Goal: Information Seeking & Learning: Learn about a topic

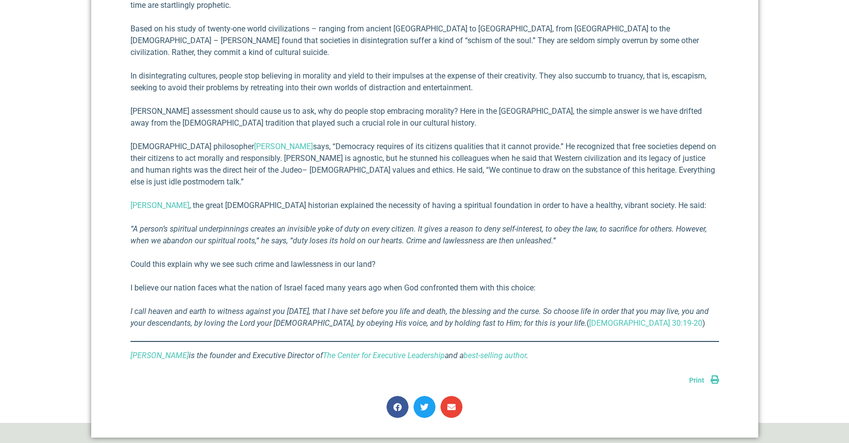
scroll to position [638, 0]
drag, startPoint x: 563, startPoint y: 142, endPoint x: 712, endPoint y: 147, distance: 149.3
click at [712, 147] on p "[DEMOGRAPHIC_DATA] philosopher [PERSON_NAME] says, “Democracy re­quires of its …" at bounding box center [425, 163] width 589 height 47
click at [416, 159] on p "[DEMOGRAPHIC_DATA] philosopher [PERSON_NAME] says, “Democracy re­quires of its …" at bounding box center [425, 163] width 589 height 47
drag, startPoint x: 489, startPoint y: 180, endPoint x: 632, endPoint y: 175, distance: 142.4
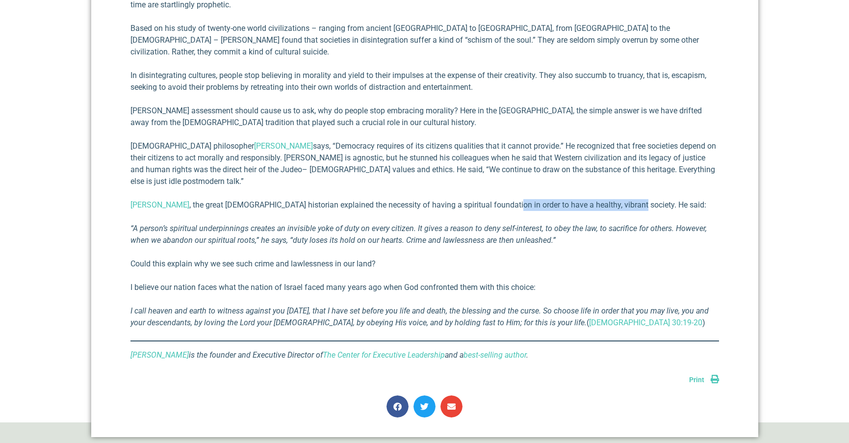
click at [612, 199] on p "[PERSON_NAME] , the great [DEMOGRAPHIC_DATA] historian explained the necessity …" at bounding box center [425, 205] width 589 height 12
click at [648, 175] on div "If there ever was a serious threat to American freedom it would spring up among…" at bounding box center [425, 91] width 589 height 539
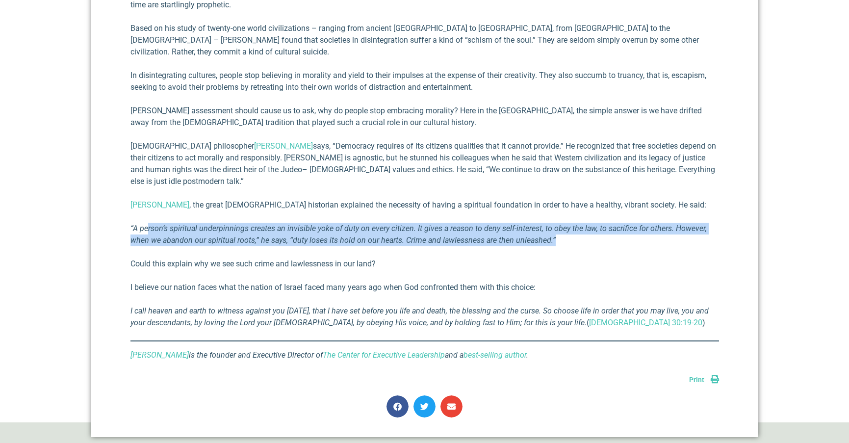
drag, startPoint x: 165, startPoint y: 204, endPoint x: 560, endPoint y: 214, distance: 395.6
click at [560, 223] on p "“A person’s spiritual underpinnings creates an invisible yoke of duty on every …" at bounding box center [425, 235] width 589 height 24
click at [558, 223] on p "“A person’s spiritual underpinnings creates an invisible yoke of duty on every …" at bounding box center [425, 235] width 589 height 24
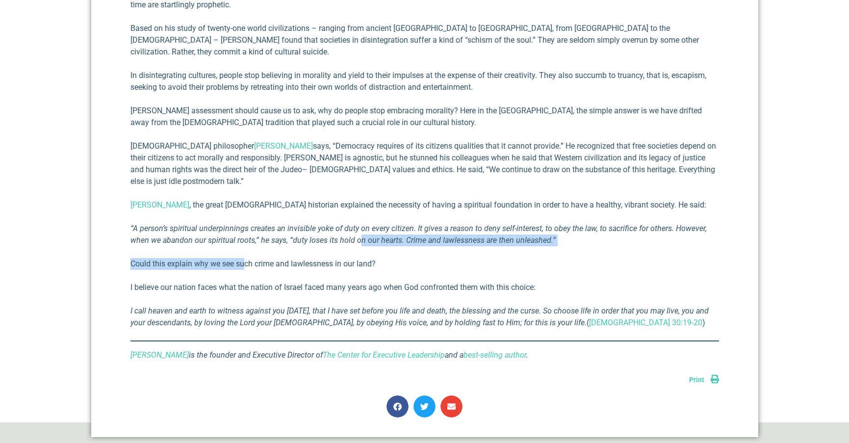
drag, startPoint x: 318, startPoint y: 222, endPoint x: 213, endPoint y: 223, distance: 105.5
click at [216, 223] on div "If there ever was a serious threat to American freedom it would spring up among…" at bounding box center [425, 91] width 589 height 539
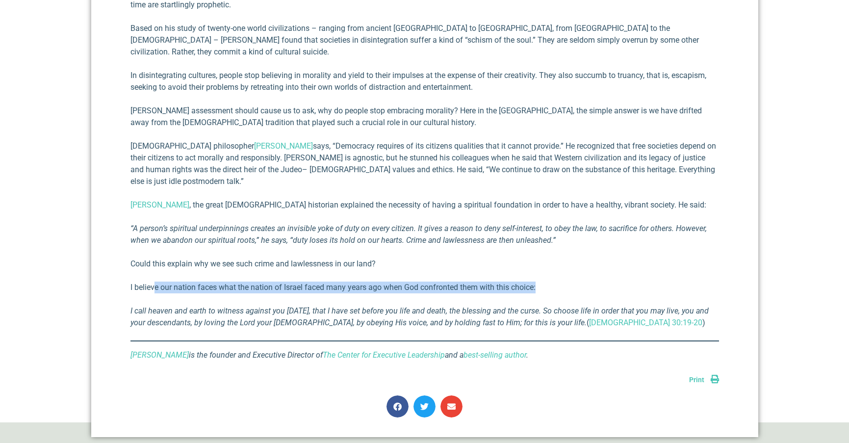
drag, startPoint x: 201, startPoint y: 265, endPoint x: 563, endPoint y: 264, distance: 362.1
click at [553, 282] on p "I believe our nation faces what the nation of Israel faced many years ago when …" at bounding box center [425, 288] width 589 height 12
click at [584, 282] on p "I believe our nation faces what the nation of Israel faced many years ago when …" at bounding box center [425, 288] width 589 height 12
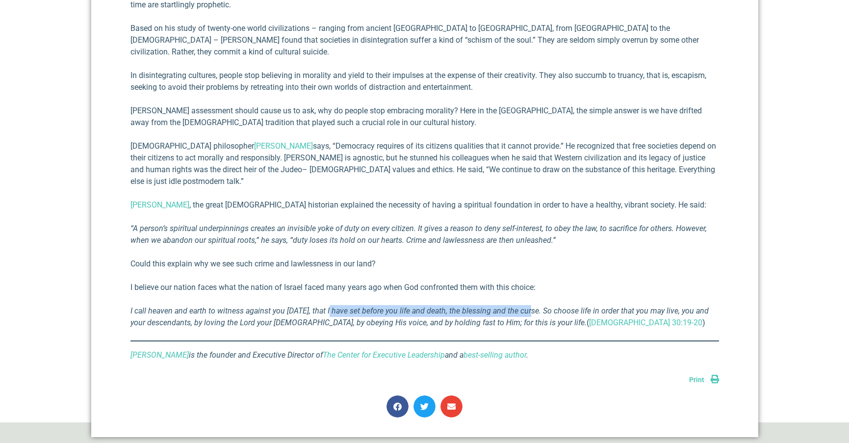
drag, startPoint x: 328, startPoint y: 286, endPoint x: 545, endPoint y: 286, distance: 217.4
click at [534, 306] on em "I call heaven and earth to witness against you [DATE], that I have set before y…" at bounding box center [420, 316] width 579 height 21
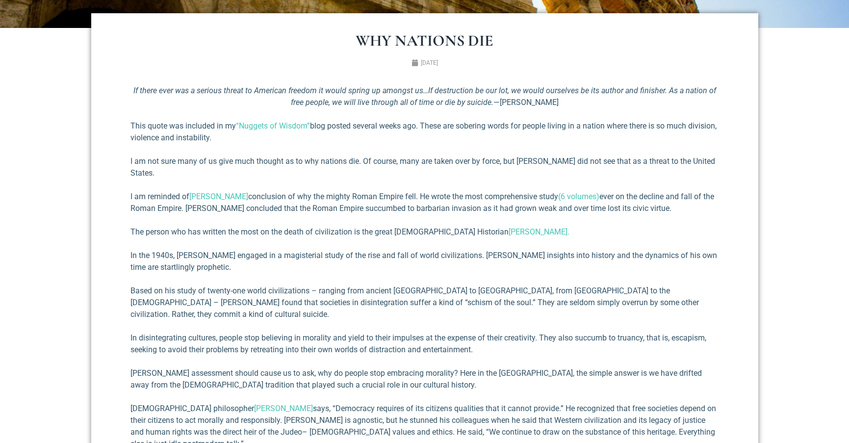
scroll to position [393, 0]
